Goal: Transaction & Acquisition: Purchase product/service

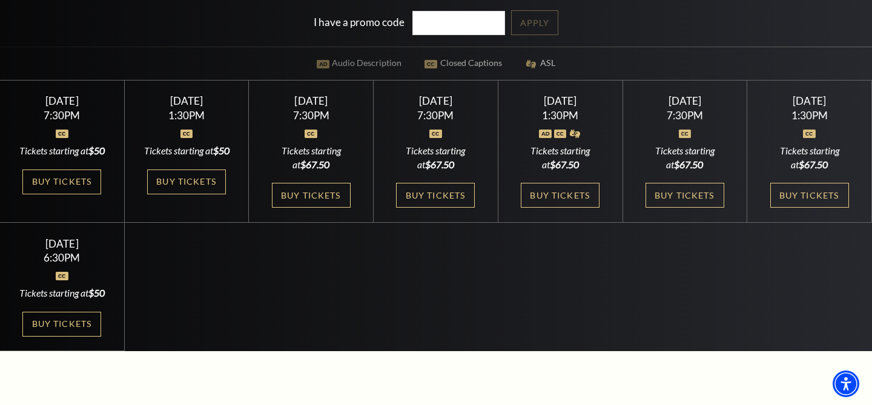
scroll to position [321, 0]
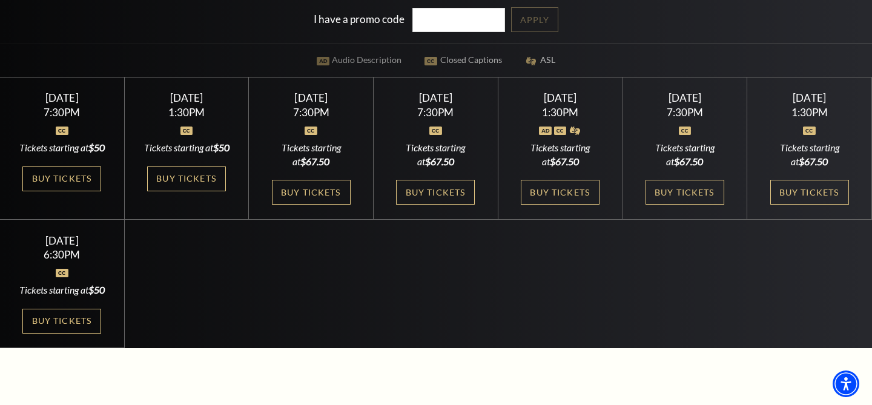
click at [606, 313] on div "Select a Performance [DATE] 7:30PM Tickets starting at $50 [DATE] 7:30PM Ticket…" at bounding box center [436, 213] width 872 height 272
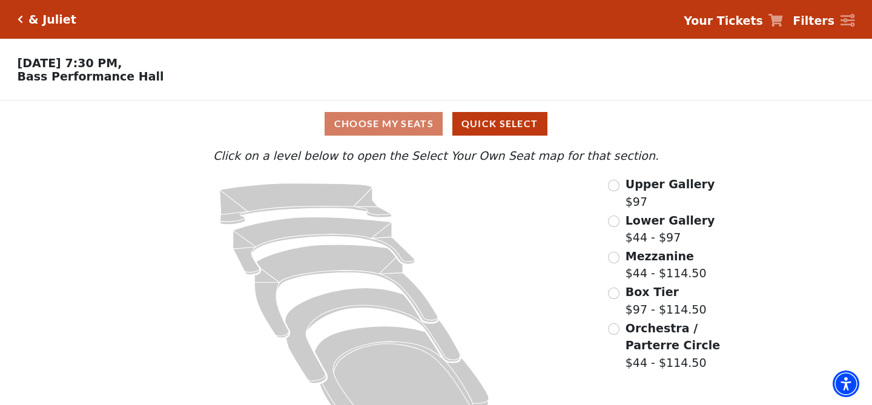
scroll to position [35, 0]
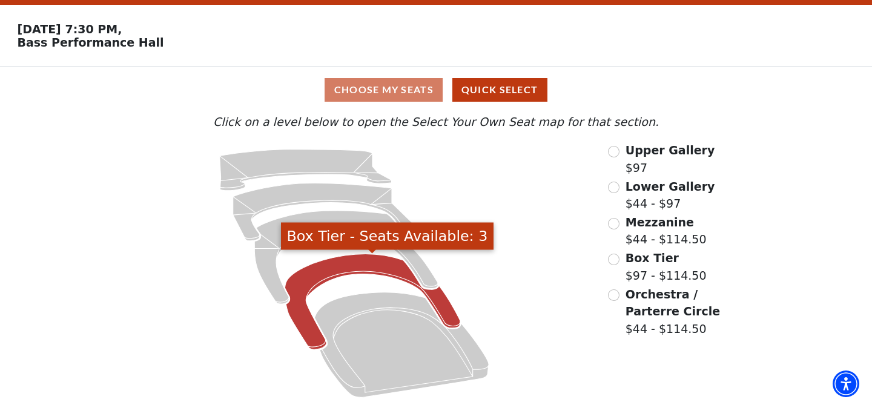
click at [353, 260] on icon "Box Tier - Seats Available: 3" at bounding box center [373, 302] width 176 height 96
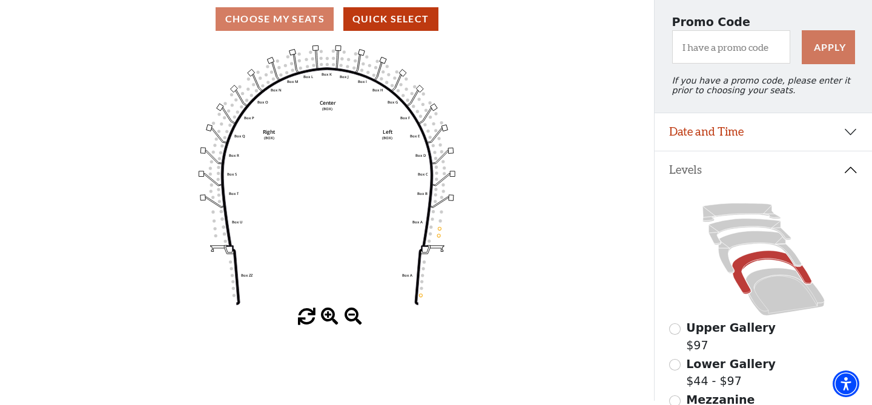
scroll to position [120, 0]
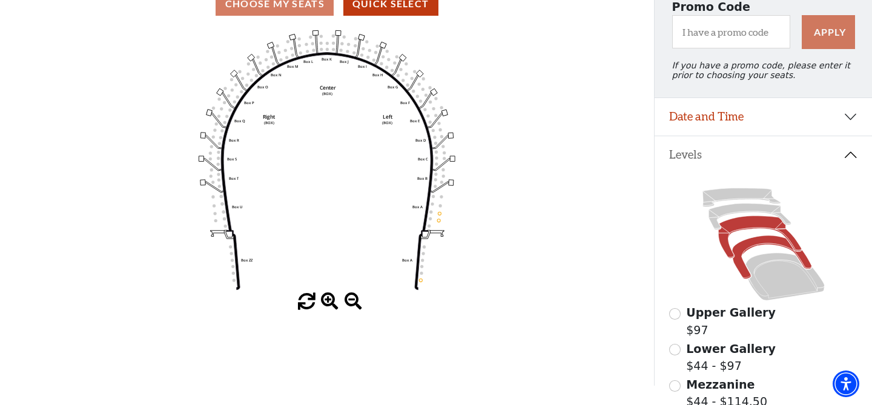
click at [737, 230] on icon at bounding box center [759, 237] width 83 height 42
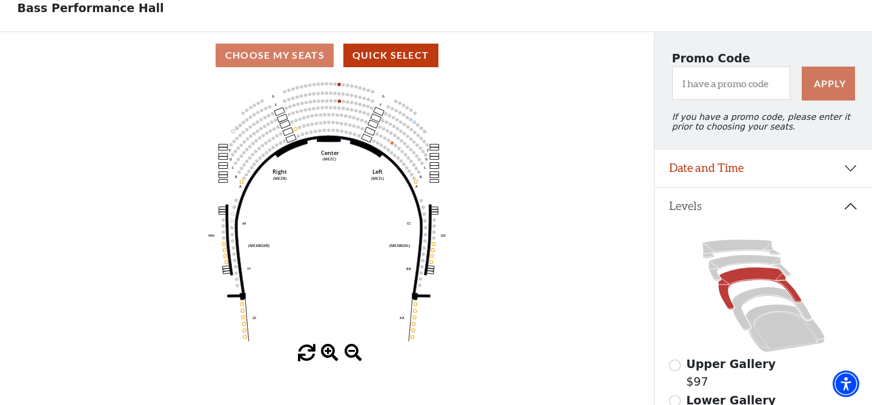
scroll to position [70, 0]
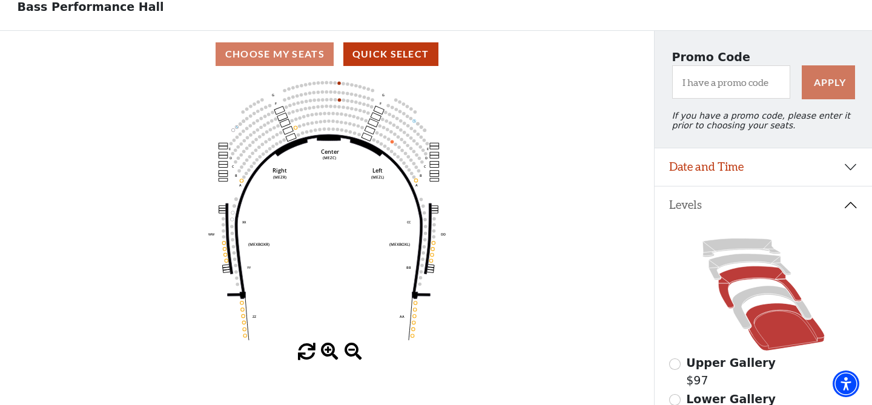
click at [789, 333] on icon at bounding box center [785, 326] width 79 height 47
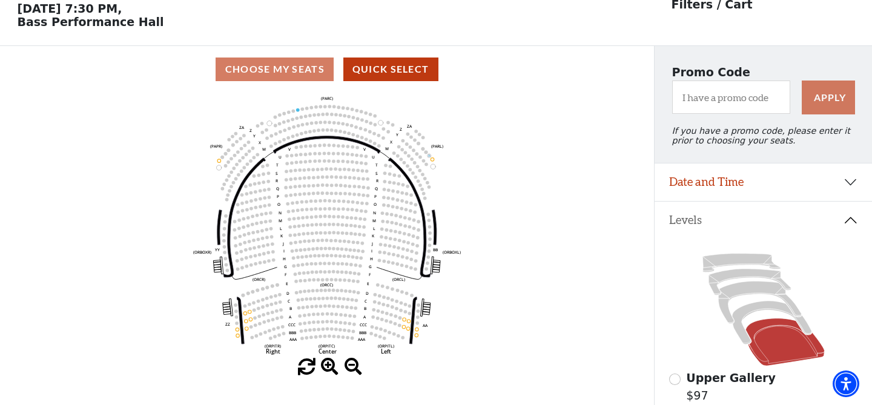
scroll to position [56, 0]
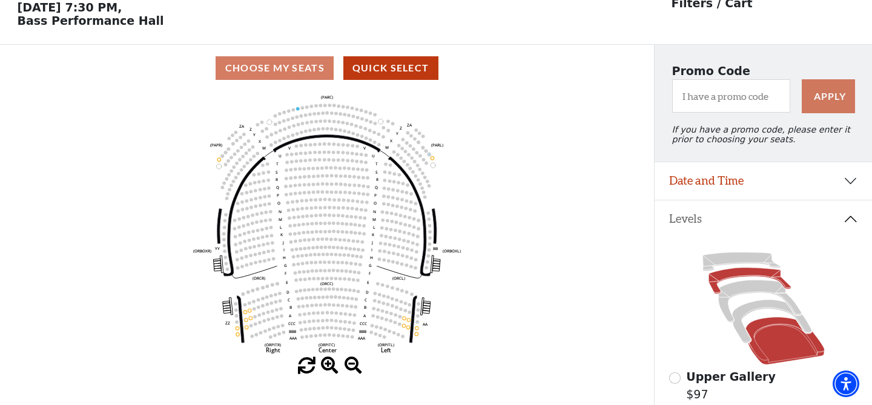
click at [742, 276] on icon at bounding box center [750, 281] width 82 height 26
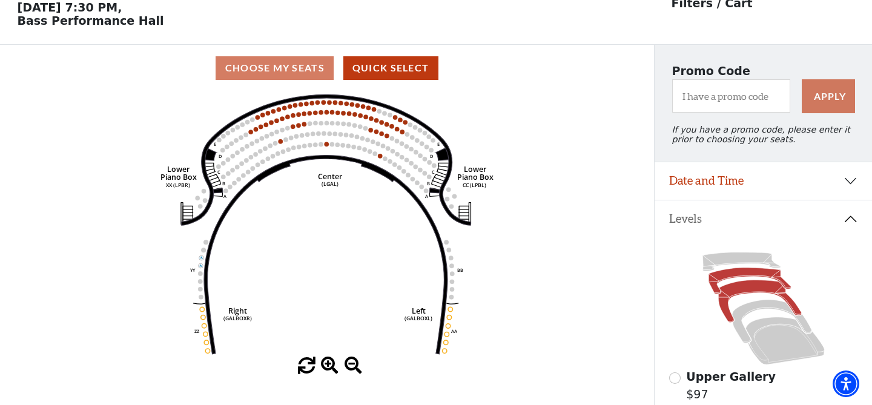
click at [735, 290] on icon at bounding box center [759, 301] width 83 height 42
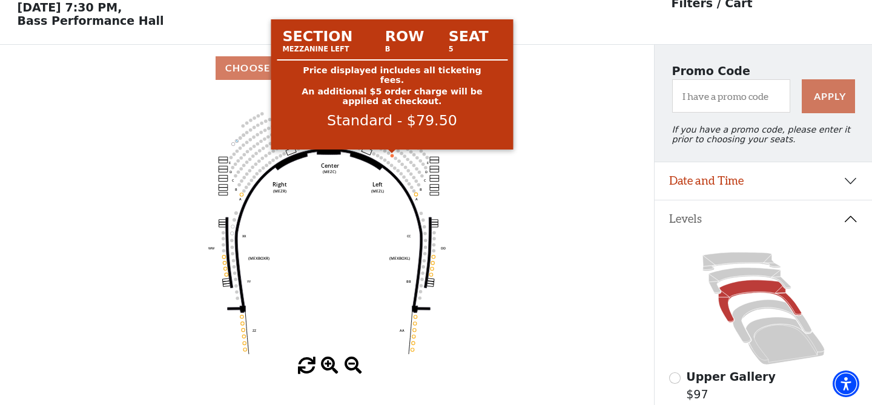
click at [393, 157] on circle at bounding box center [392, 155] width 3 height 3
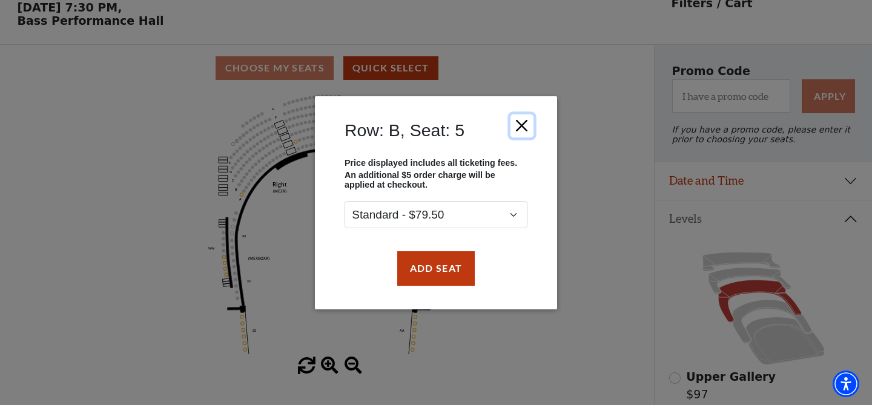
click at [519, 126] on button "Close" at bounding box center [522, 125] width 23 height 23
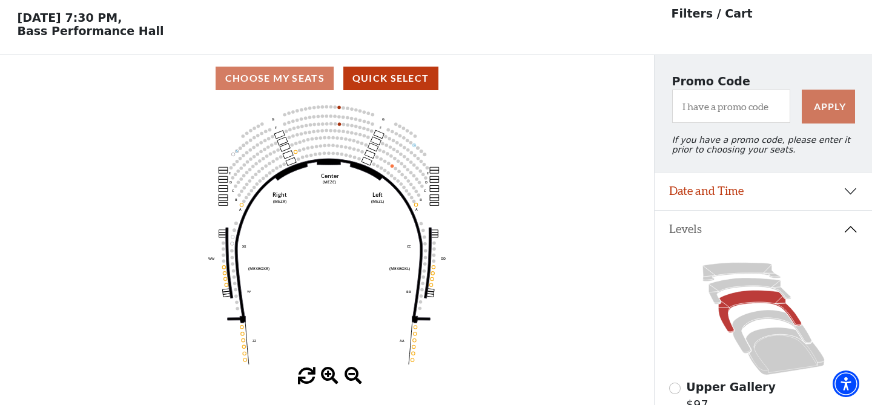
scroll to position [57, 0]
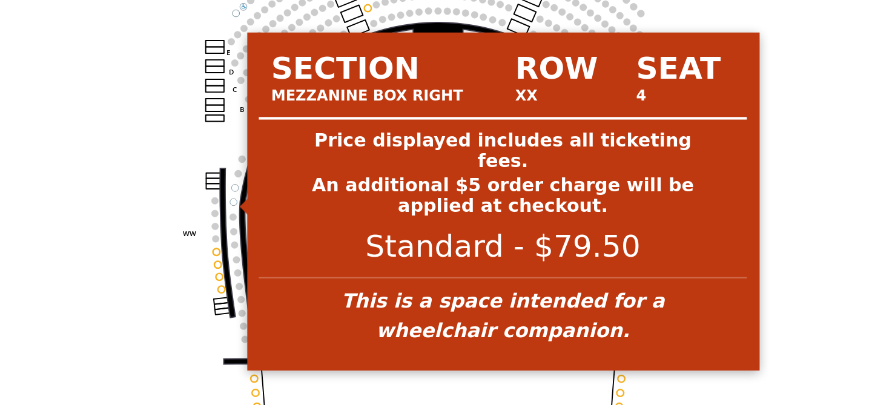
click at [231, 232] on circle at bounding box center [232, 231] width 3 height 3
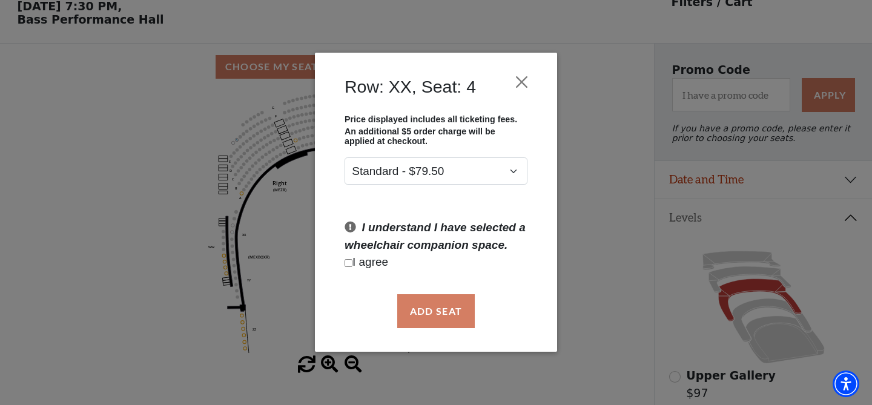
click at [347, 262] on input "Checkbox field" at bounding box center [349, 263] width 8 height 8
checkbox input "true"
click at [447, 310] on button "Add Seat" at bounding box center [436, 311] width 78 height 34
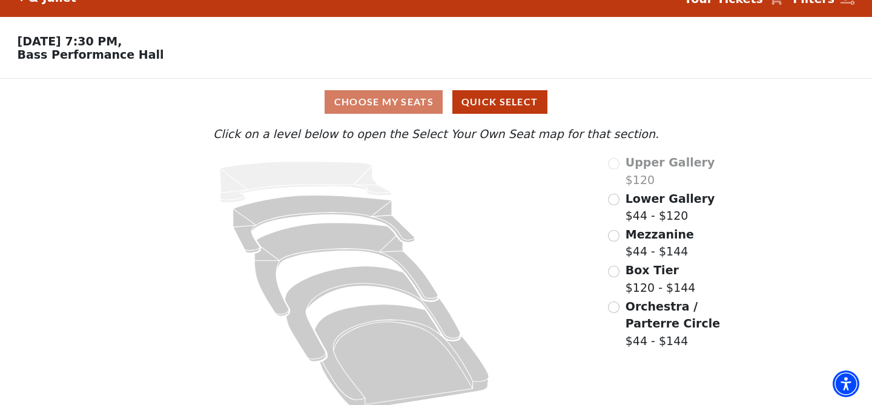
scroll to position [35, 0]
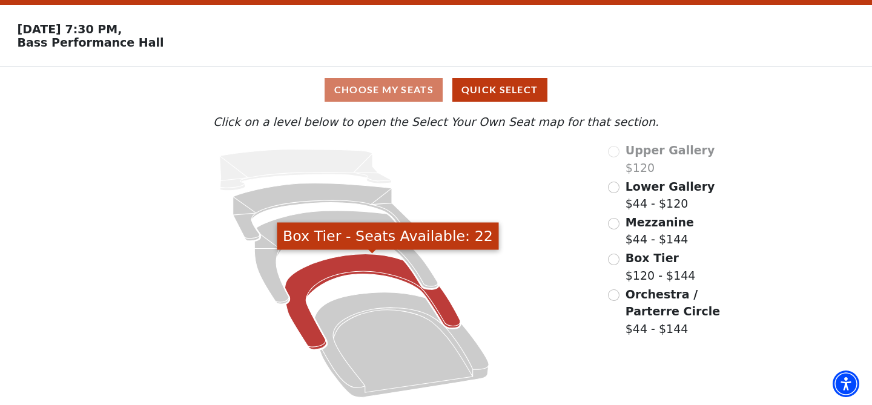
click at [352, 267] on icon "Box Tier - Seats Available: 22" at bounding box center [373, 302] width 176 height 96
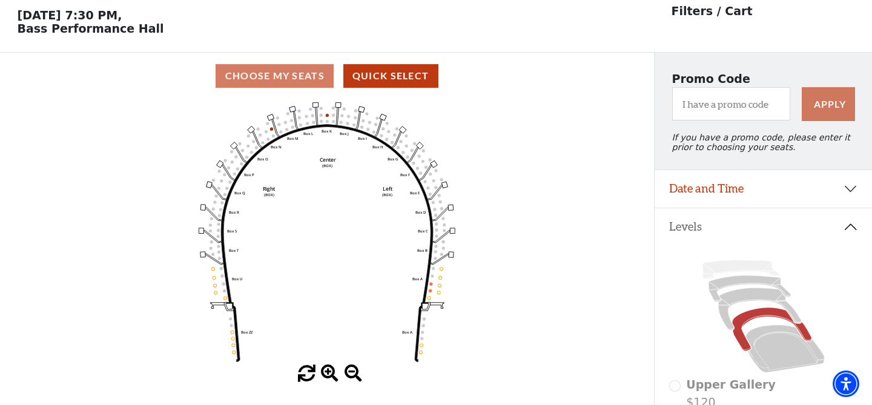
scroll to position [56, 0]
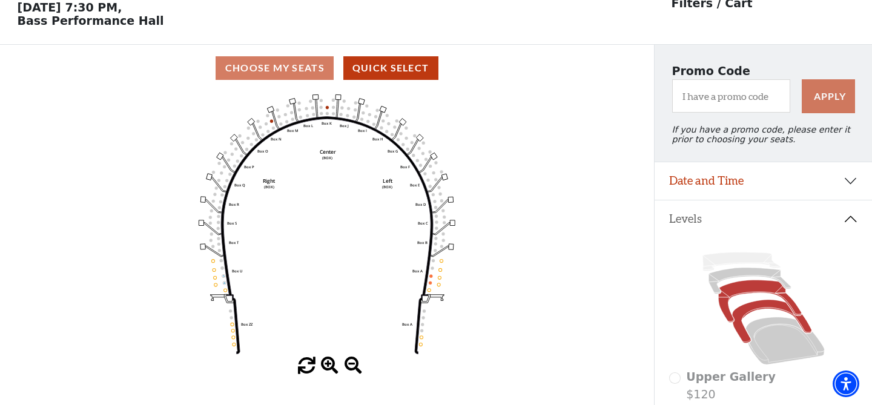
click at [756, 290] on icon at bounding box center [759, 301] width 83 height 42
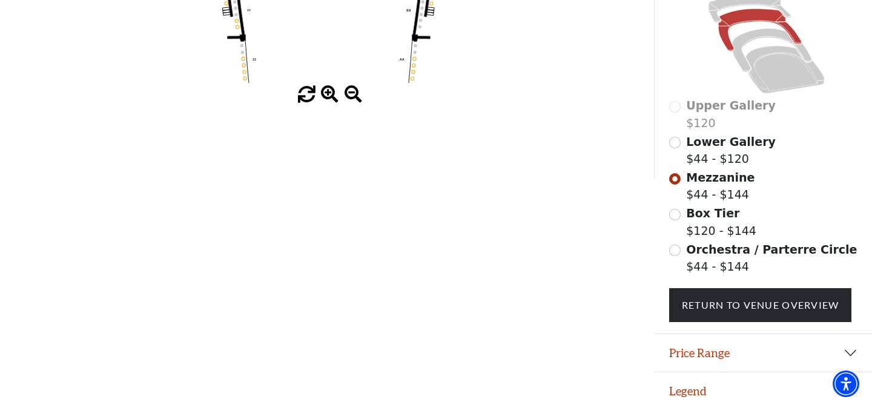
scroll to position [334, 0]
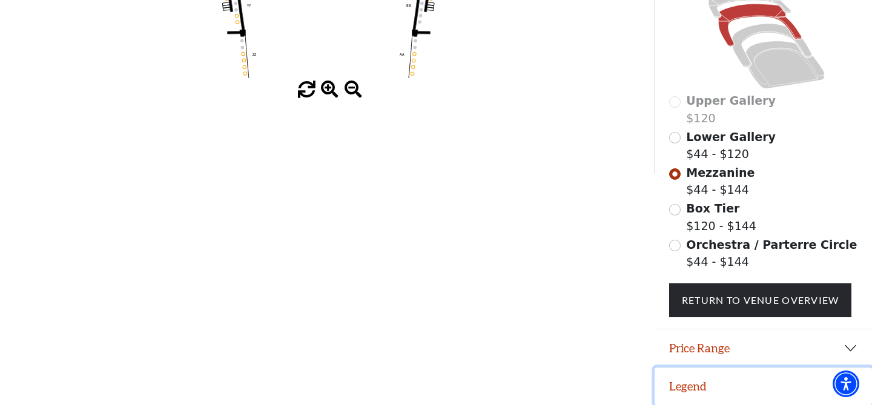
click at [688, 386] on button "Legend" at bounding box center [763, 387] width 217 height 38
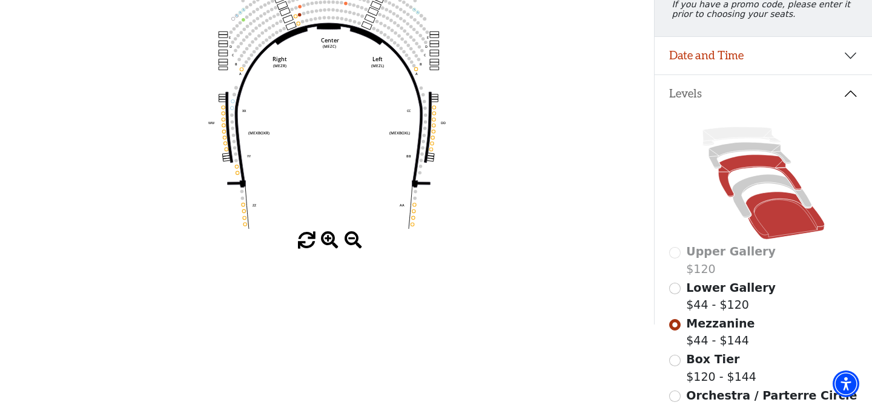
scroll to position [184, 0]
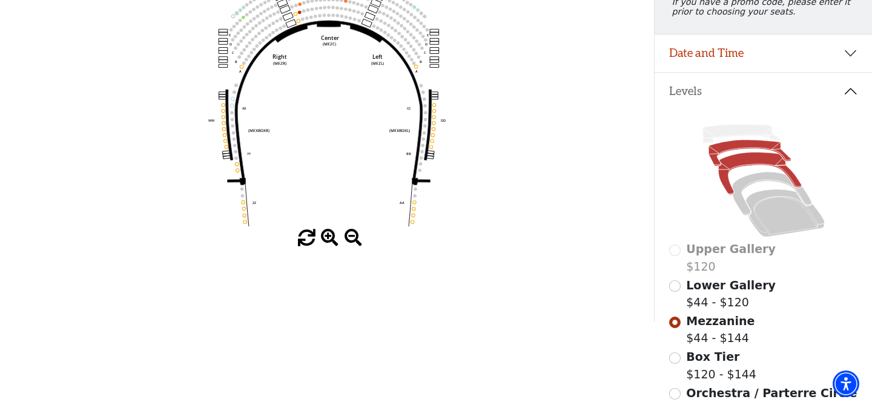
click at [755, 143] on icon at bounding box center [750, 153] width 82 height 26
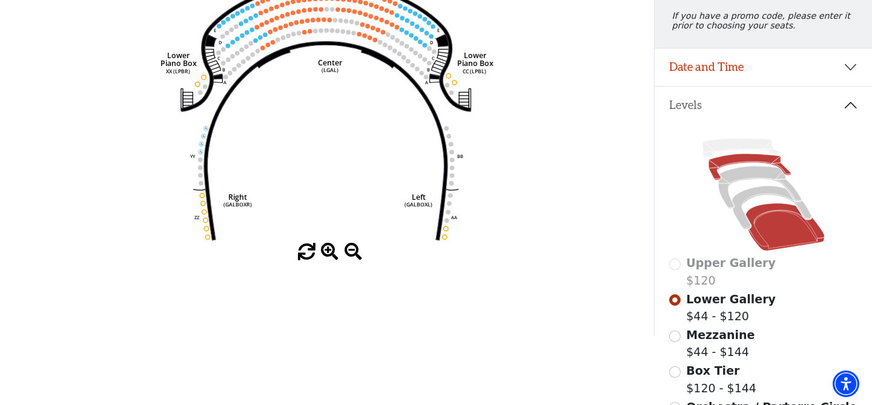
scroll to position [171, 0]
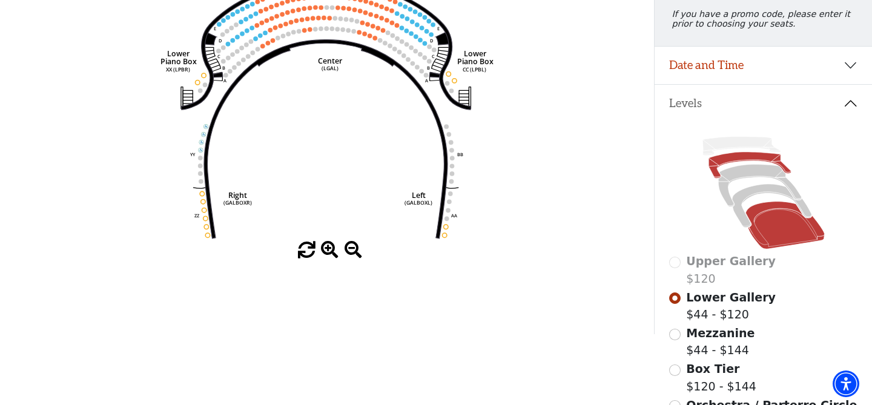
click at [771, 227] on icon at bounding box center [785, 225] width 79 height 47
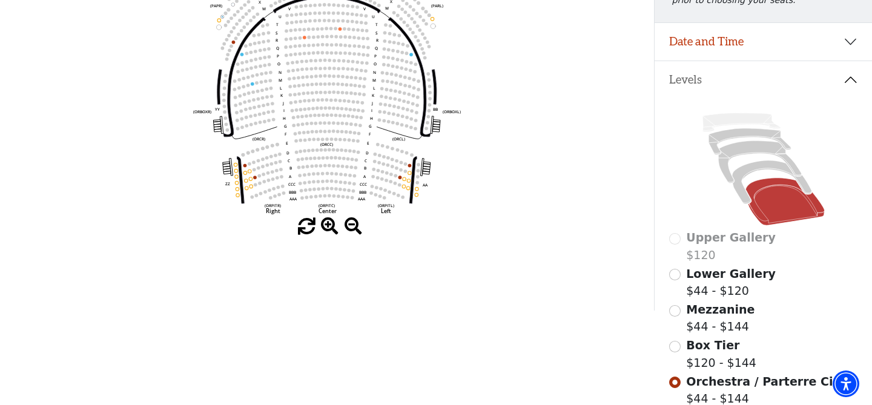
scroll to position [196, 0]
click at [679, 345] on input "Box Tier$120 - $144\a" at bounding box center [675, 346] width 12 height 12
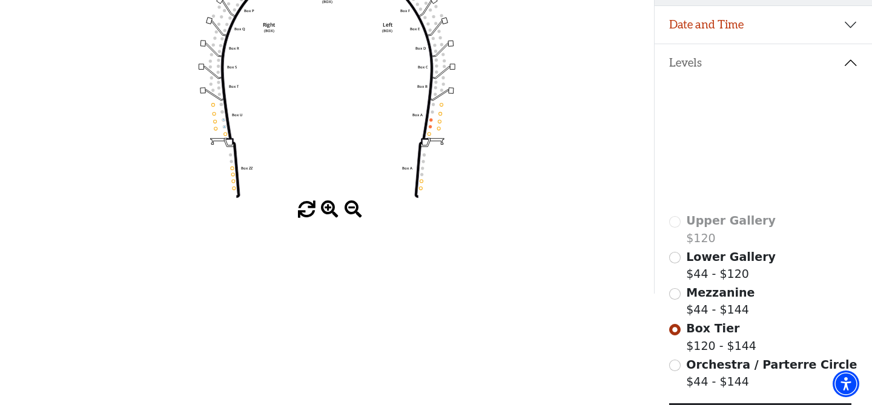
scroll to position [233, 0]
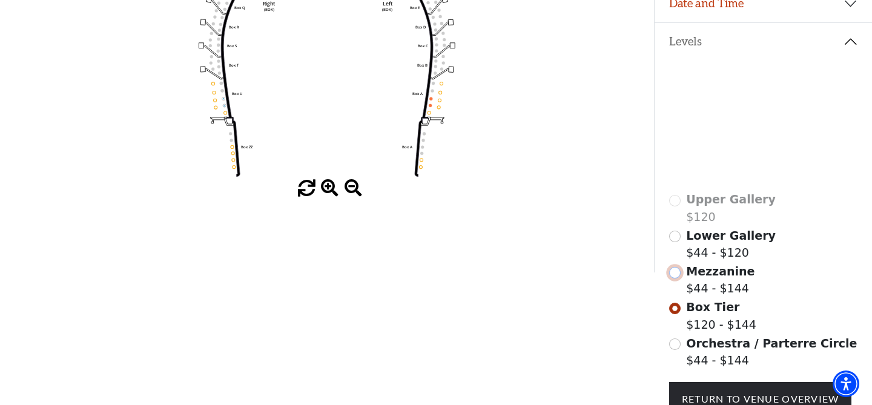
click at [678, 270] on input "Mezzanine$44 - $144\a" at bounding box center [675, 273] width 12 height 12
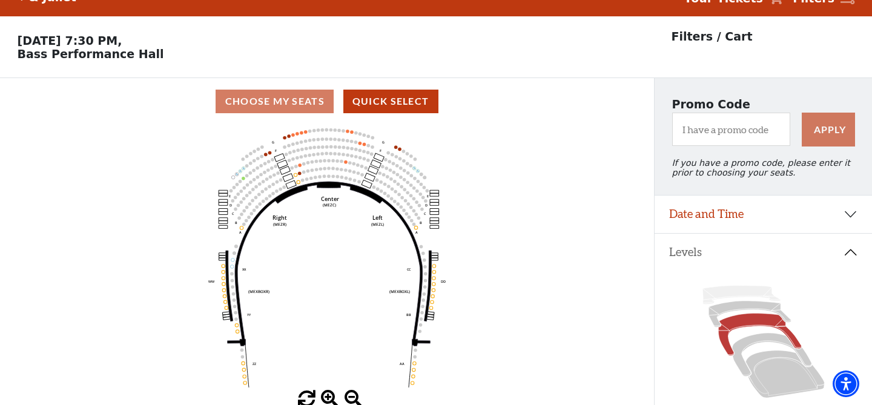
scroll to position [56, 0]
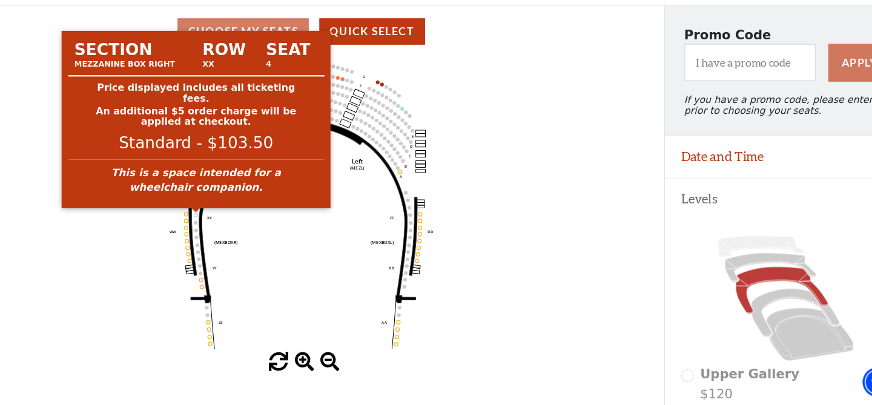
click at [233, 233] on circle at bounding box center [232, 232] width 3 height 3
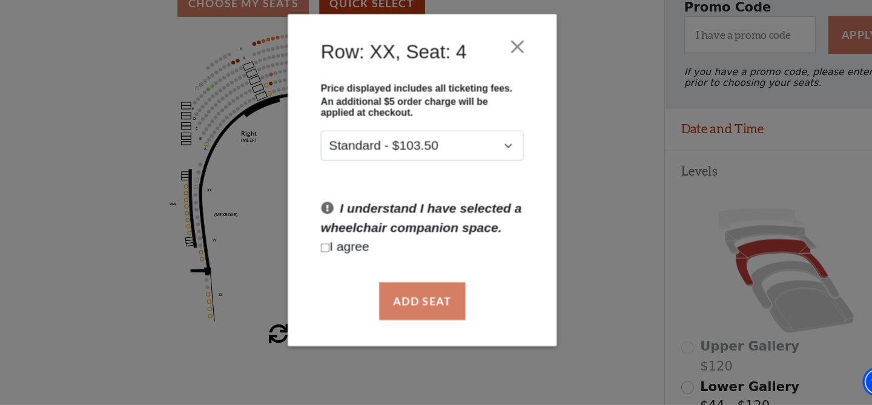
scroll to position [82, 0]
click at [353, 222] on p "I understand I have selected a wheelchair companion space." at bounding box center [436, 237] width 183 height 35
click at [351, 265] on input "Checkbox field" at bounding box center [349, 263] width 8 height 8
checkbox input "true"
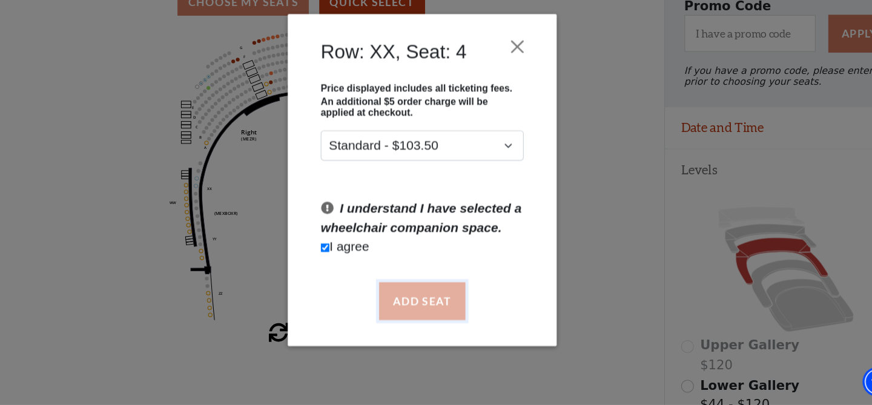
click at [434, 308] on button "Add Seat" at bounding box center [436, 311] width 78 height 34
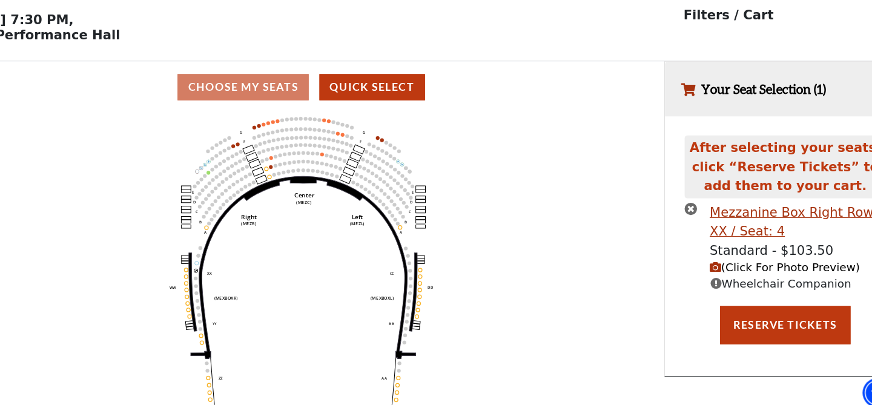
scroll to position [0, 0]
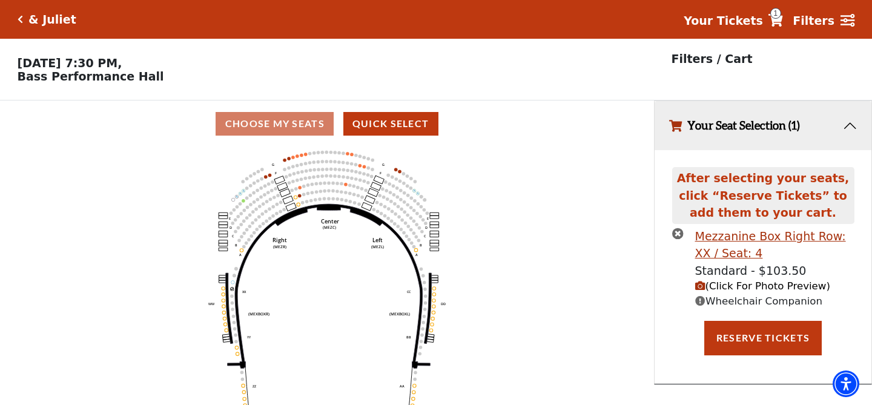
click at [755, 284] on span "(Click For Photo Preview)" at bounding box center [762, 286] width 135 height 12
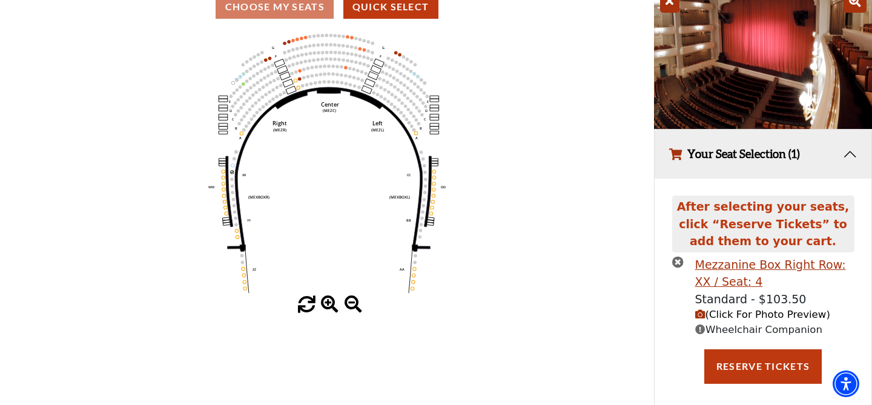
scroll to position [125, 0]
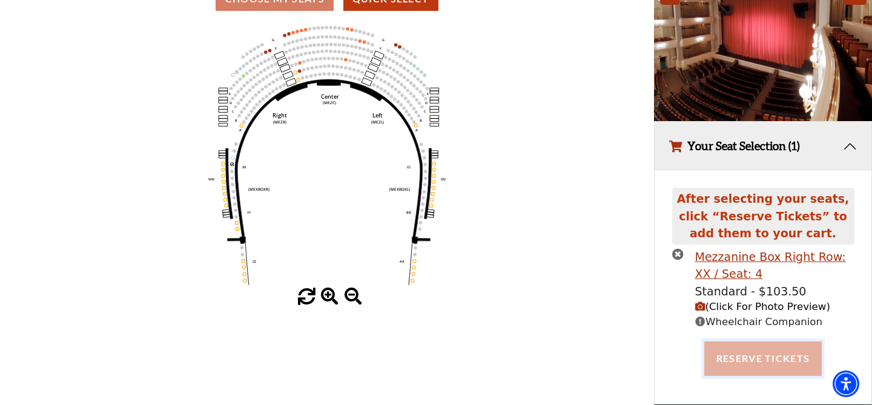
click at [756, 360] on button "Reserve Tickets" at bounding box center [763, 359] width 118 height 34
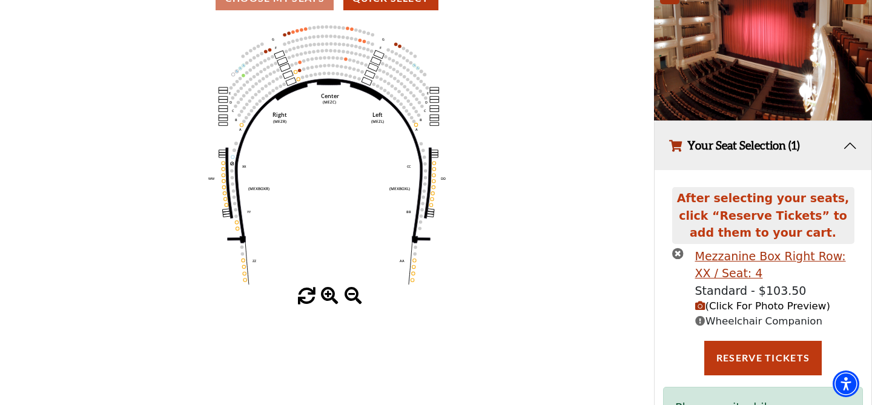
scroll to position [196, 0]
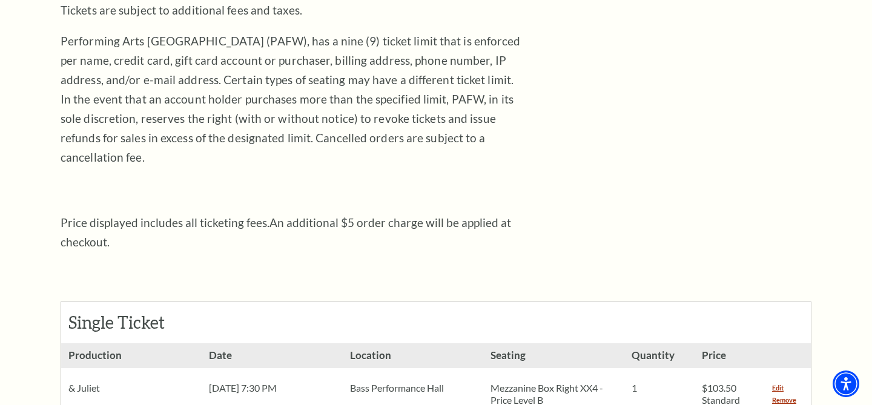
scroll to position [276, 0]
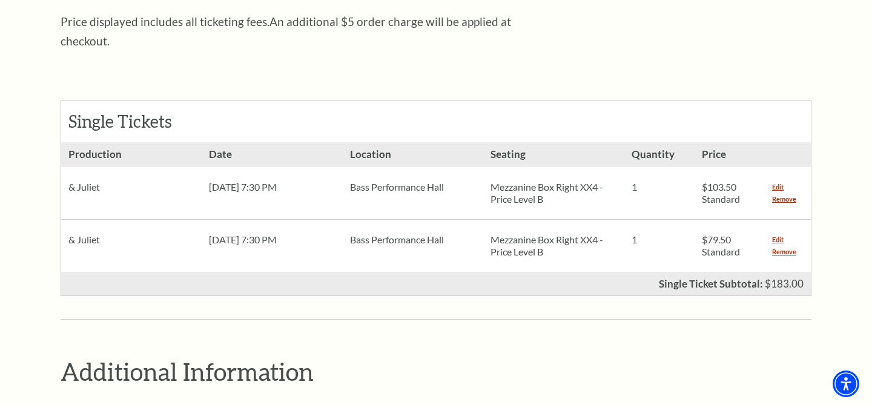
scroll to position [477, 0]
